Goal: Task Accomplishment & Management: Manage account settings

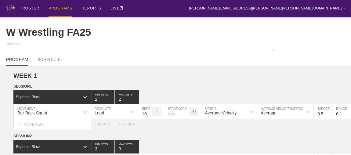
click at [58, 10] on div "PROGRAMS" at bounding box center [61, 8] width 24 height 17
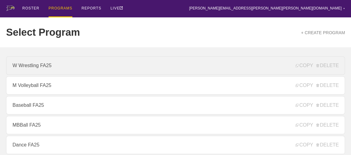
scroll to position [83, 0]
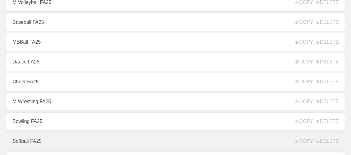
click at [27, 141] on link "Softball FA25" at bounding box center [175, 141] width 339 height 18
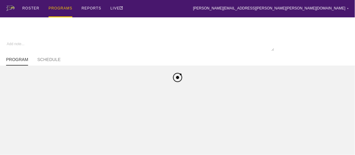
type textarea "x"
type input "Softball FA25"
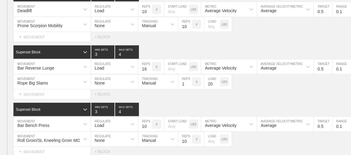
scroll to position [1958, 0]
